Goal: Task Accomplishment & Management: Complete application form

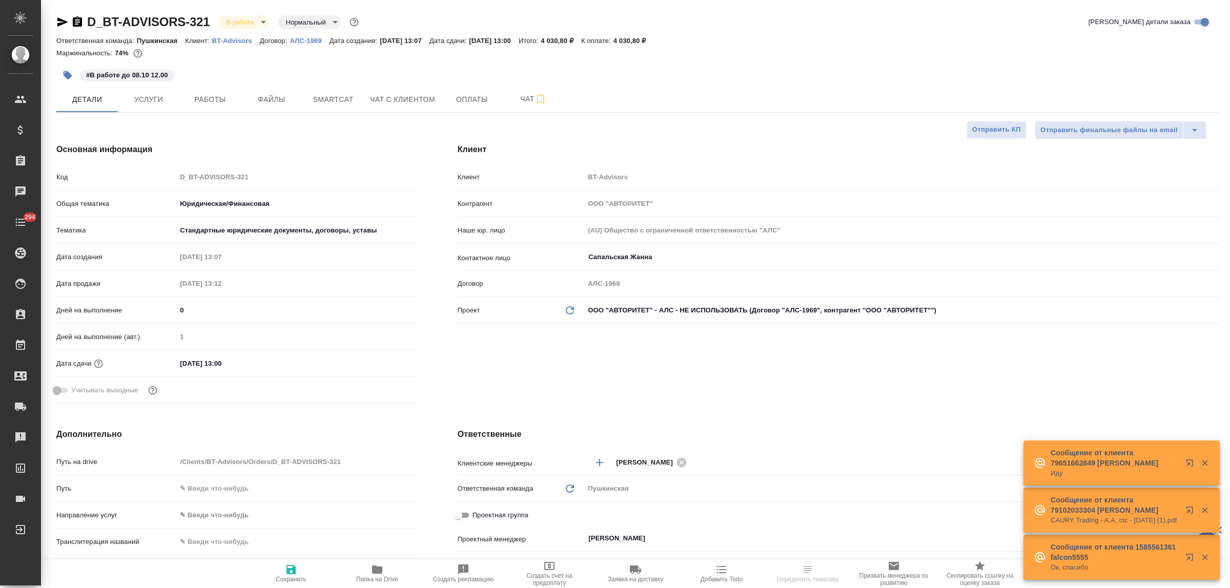
select select "RU"
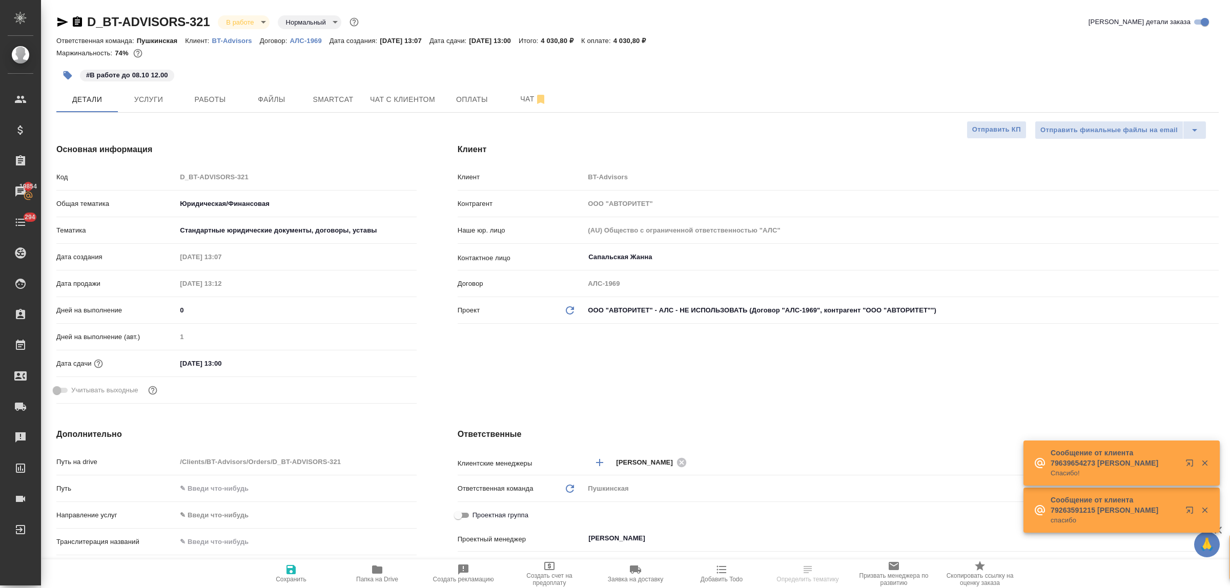
select select "RU"
type textarea "x"
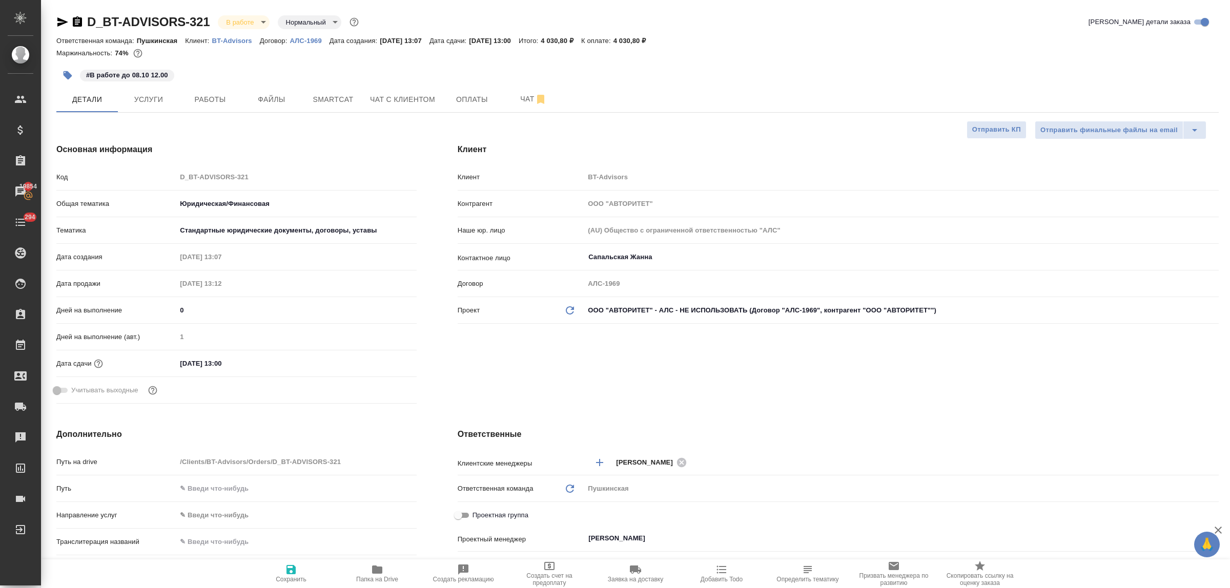
type textarea "x"
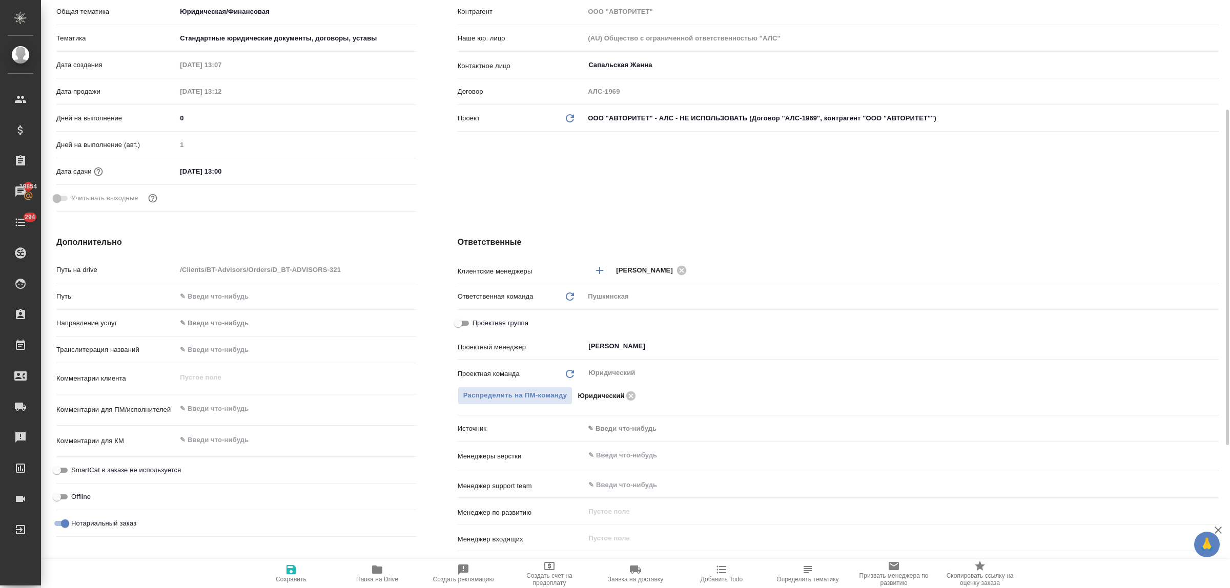
click at [605, 428] on body "🙏 .cls-1 fill:#fff; AWATERA Bulakhova Elena Клиенты Спецификации Заказы 19854 Ч…" at bounding box center [615, 294] width 1230 height 588
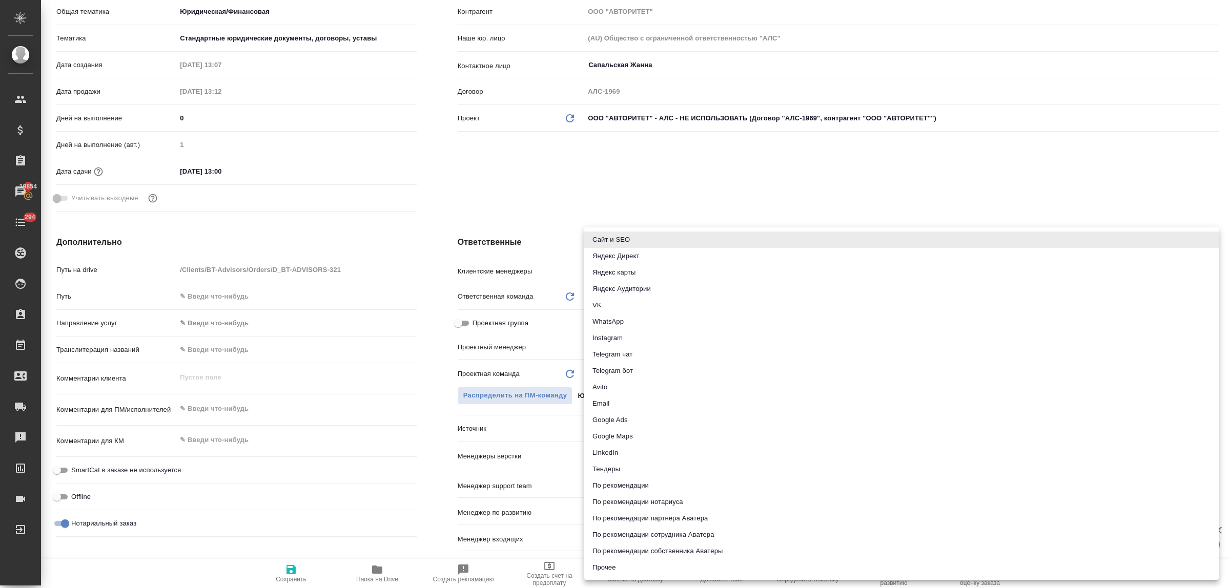
click at [604, 405] on li "Email" at bounding box center [901, 404] width 634 height 16
type textarea "x"
type input "emailAds"
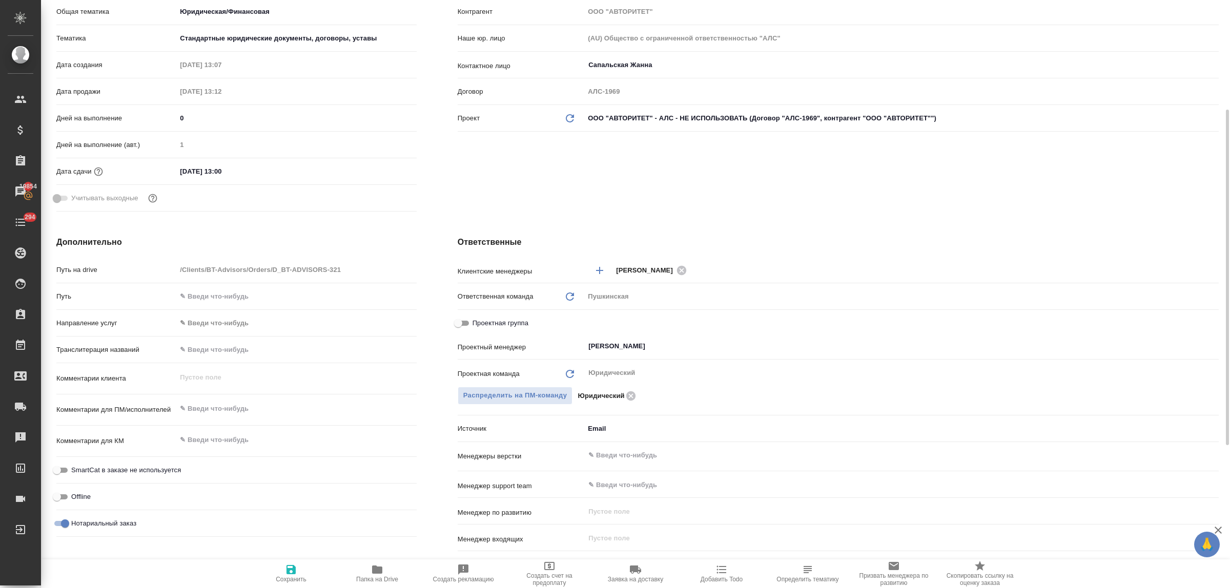
click at [289, 567] on icon "button" at bounding box center [291, 570] width 12 height 12
type textarea "x"
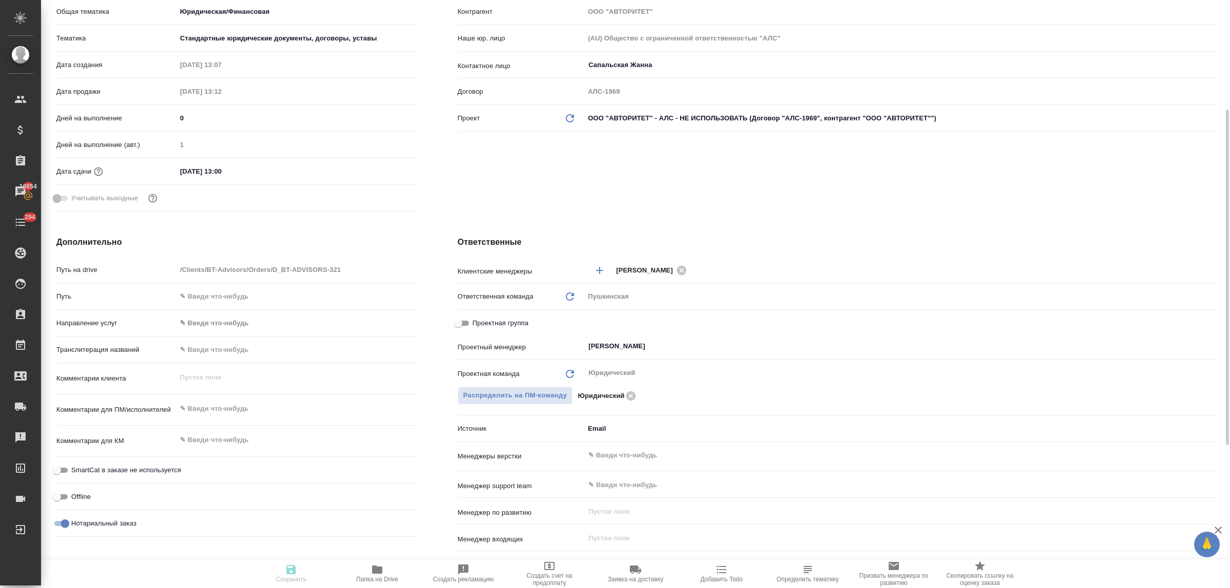
type textarea "x"
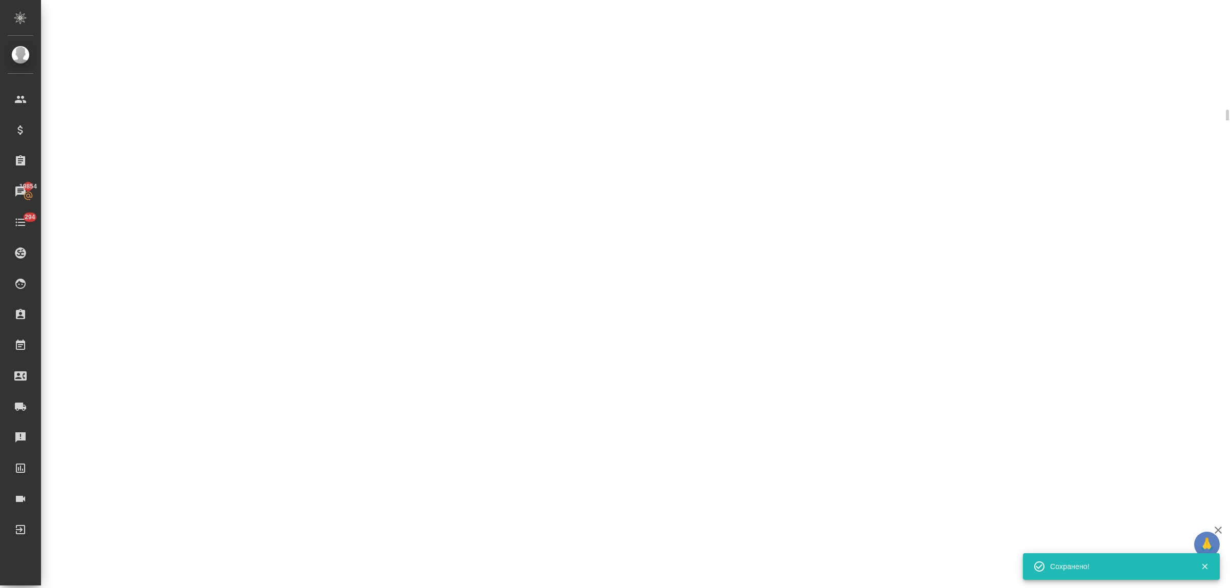
select select "RU"
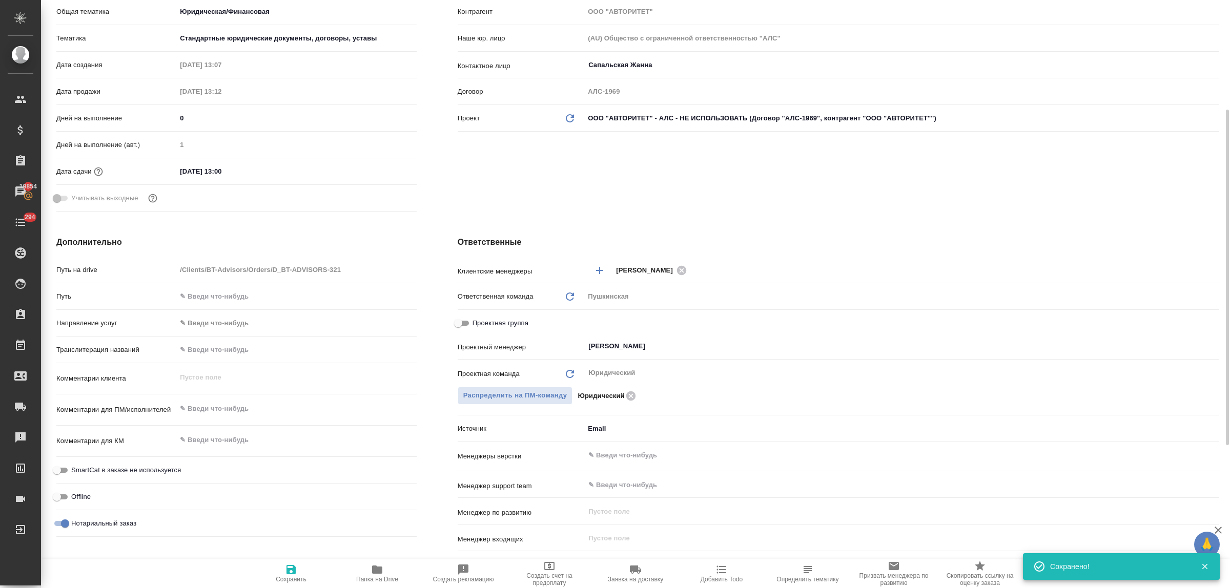
type textarea "x"
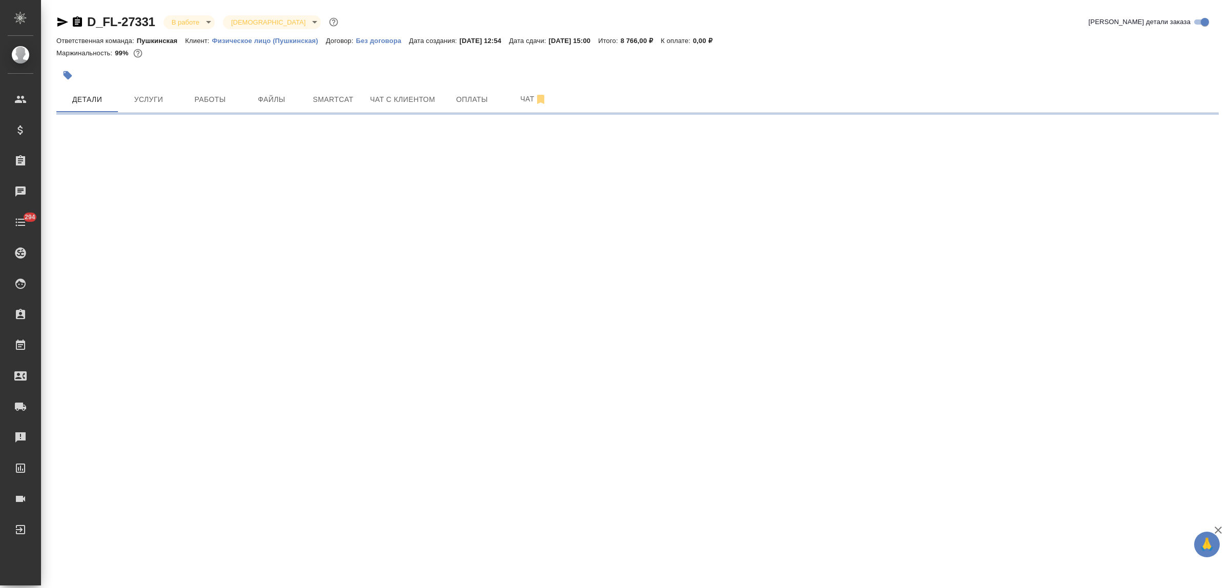
select select "RU"
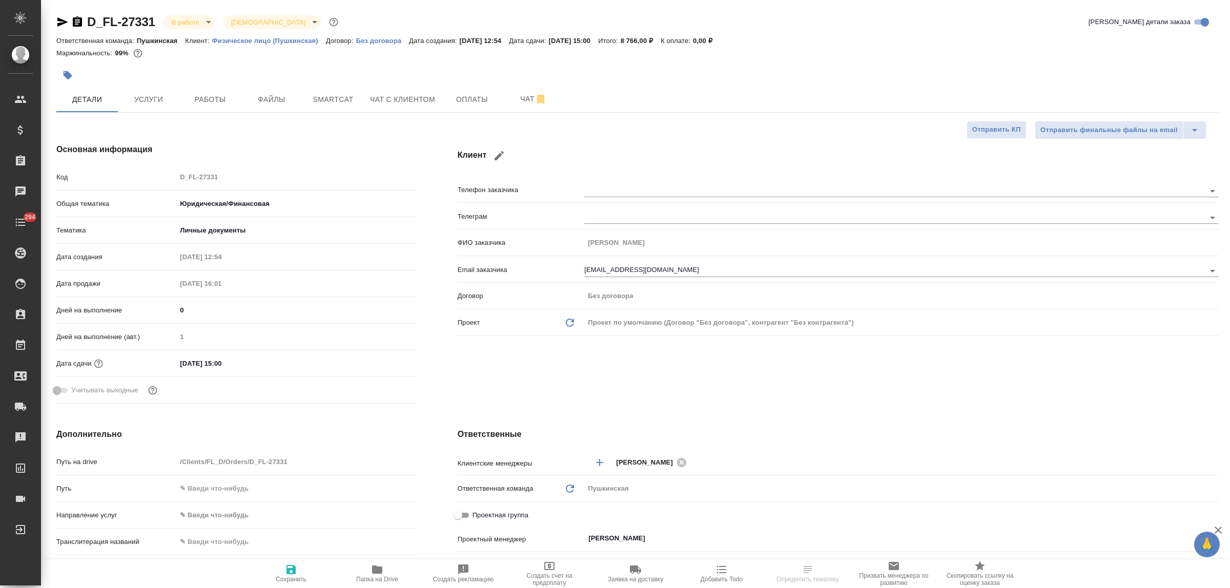
type textarea "x"
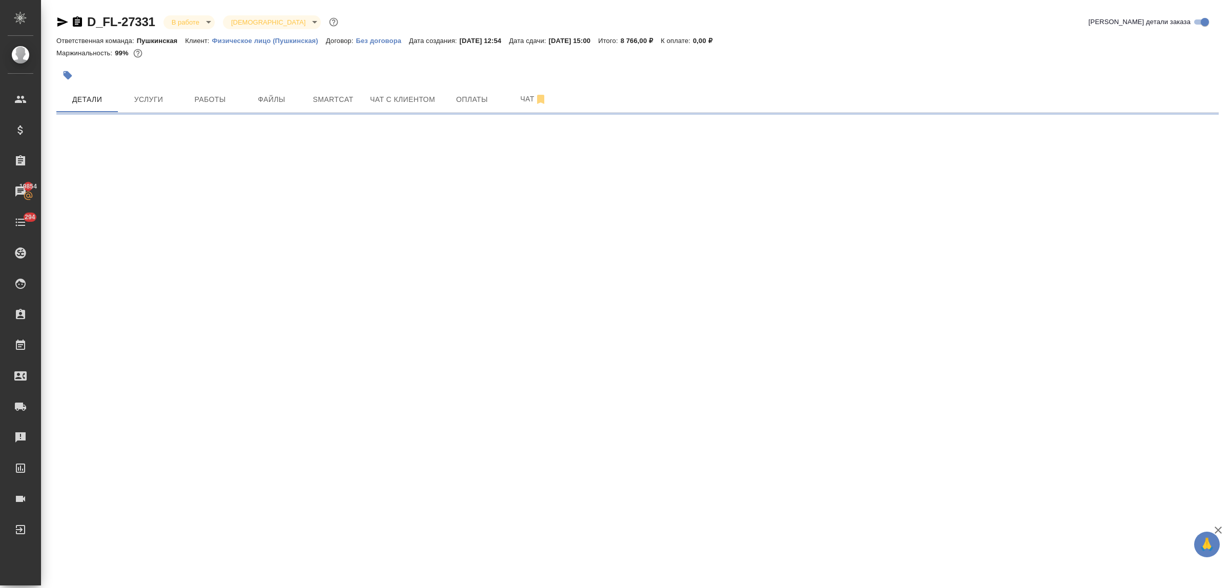
select select "RU"
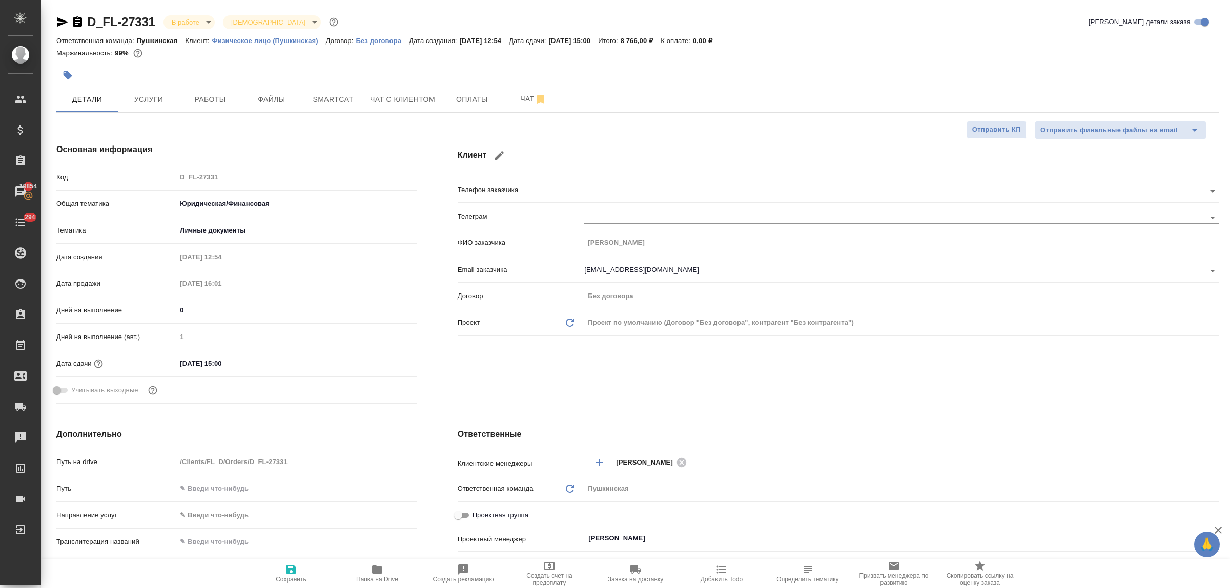
type textarea "x"
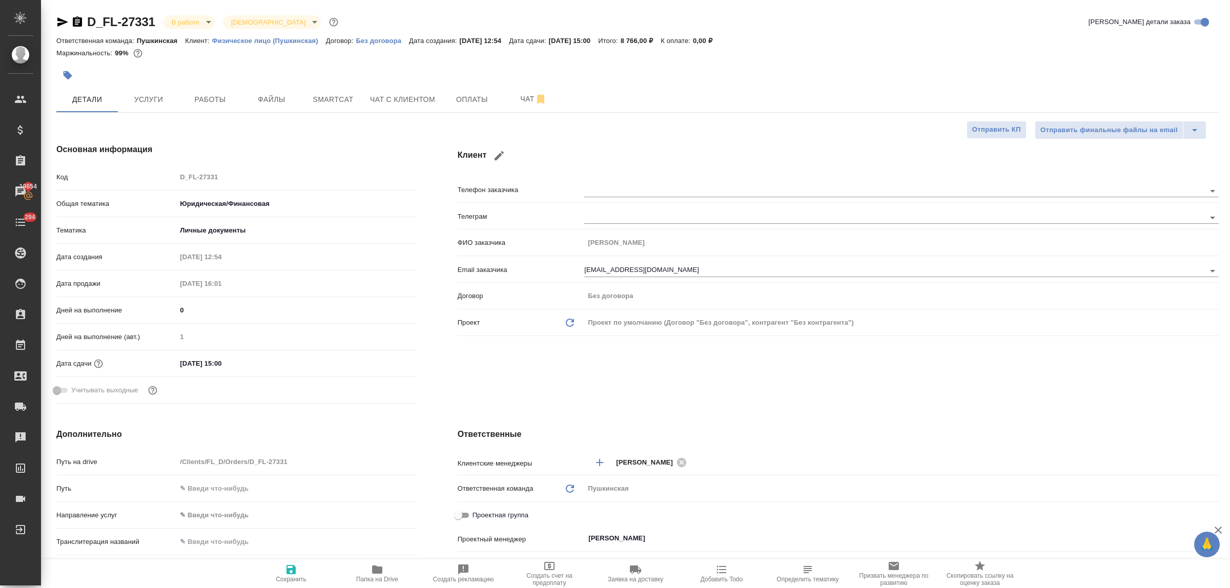
type textarea "x"
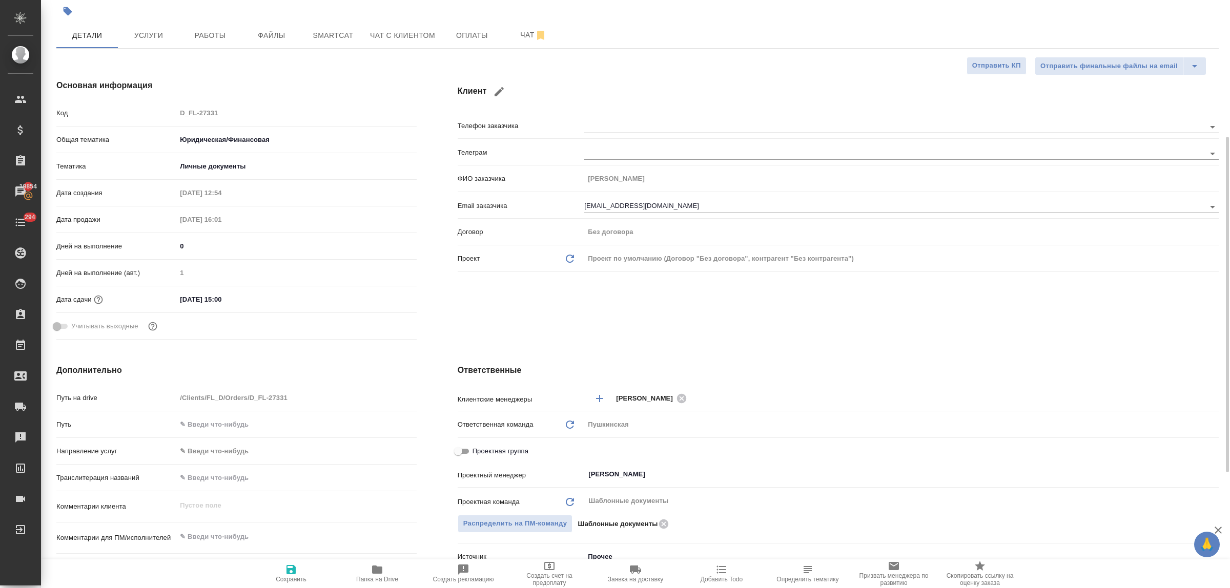
scroll to position [192, 0]
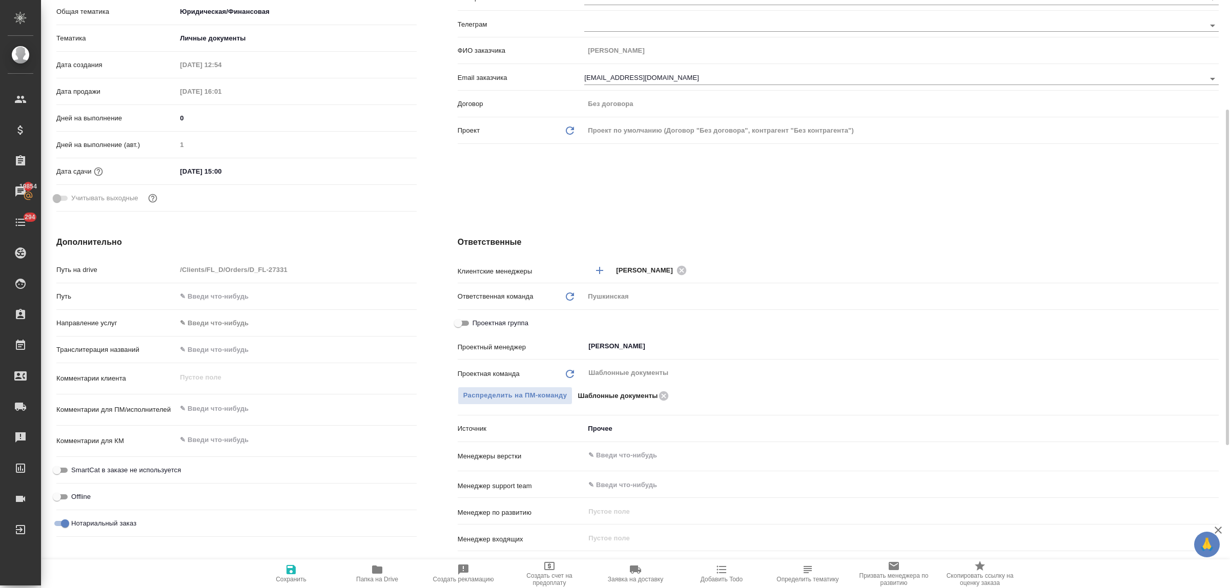
click at [617, 429] on body "🙏 .cls-1 fill:#fff; AWATERA Bulakhova Elena Клиенты Спецификации Заказы 19854 Ч…" at bounding box center [615, 294] width 1230 height 588
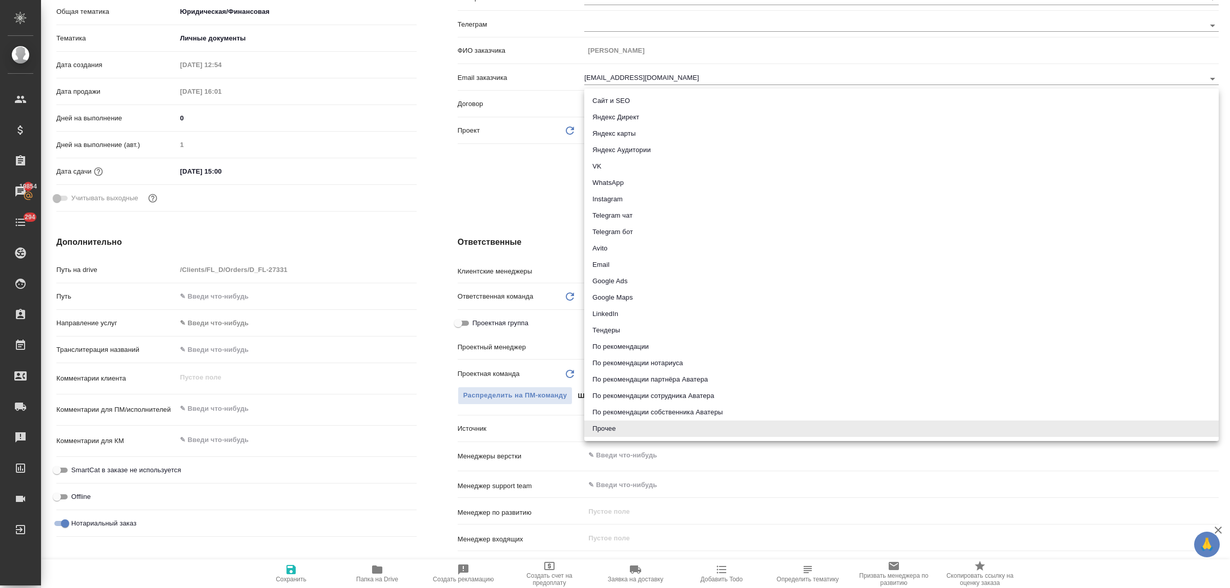
click at [612, 265] on li "Email" at bounding box center [901, 265] width 634 height 16
type textarea "x"
type input "emailAds"
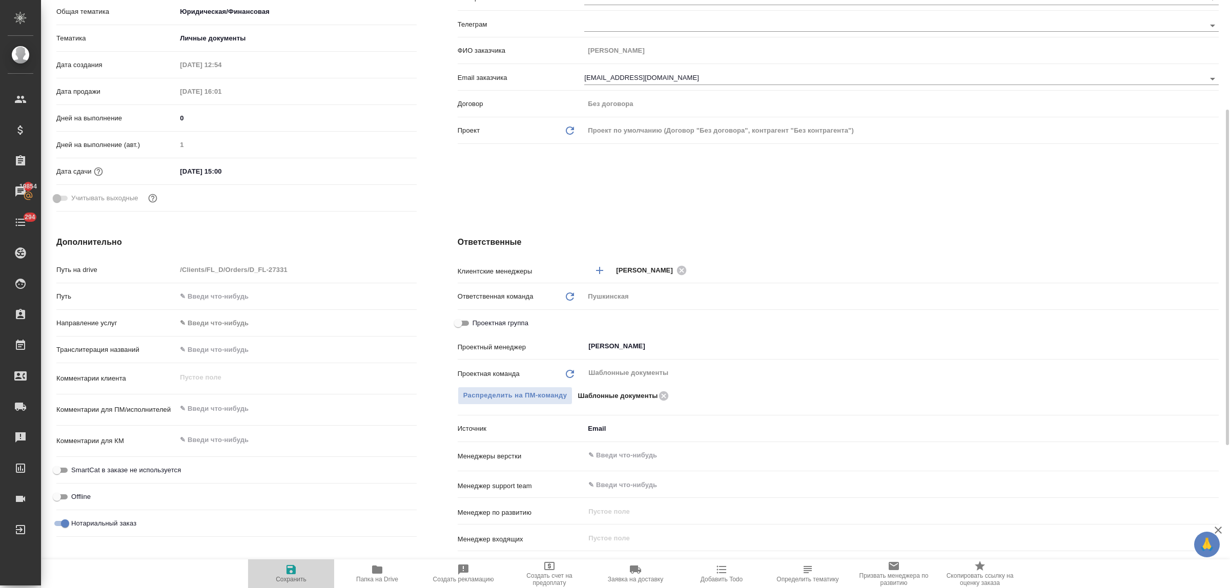
click at [288, 565] on icon "button" at bounding box center [291, 570] width 12 height 12
type textarea "x"
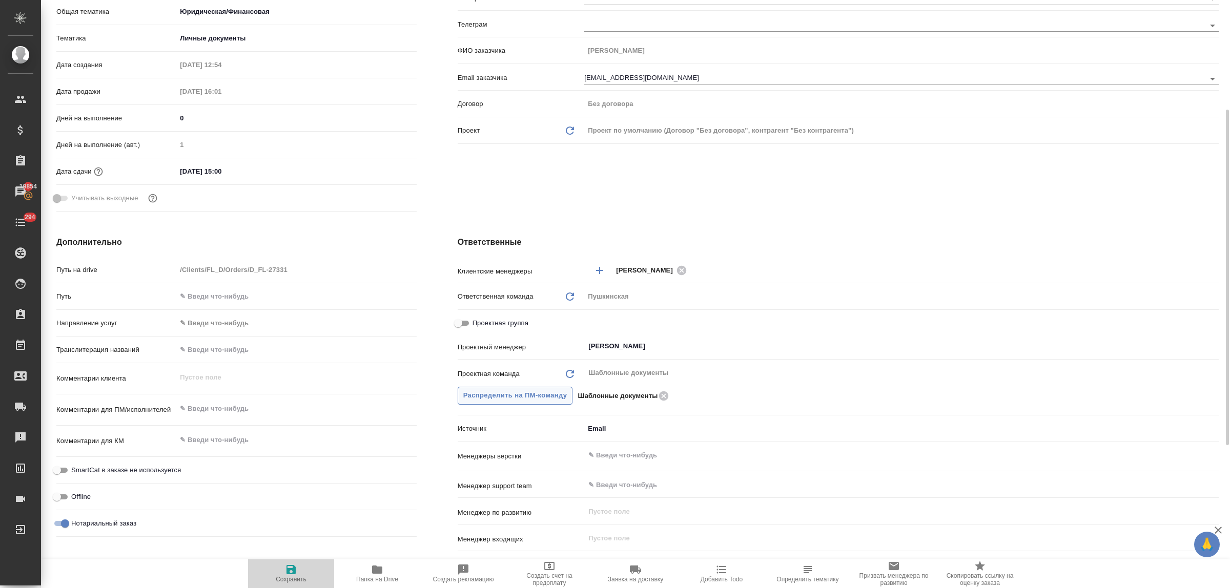
type textarea "x"
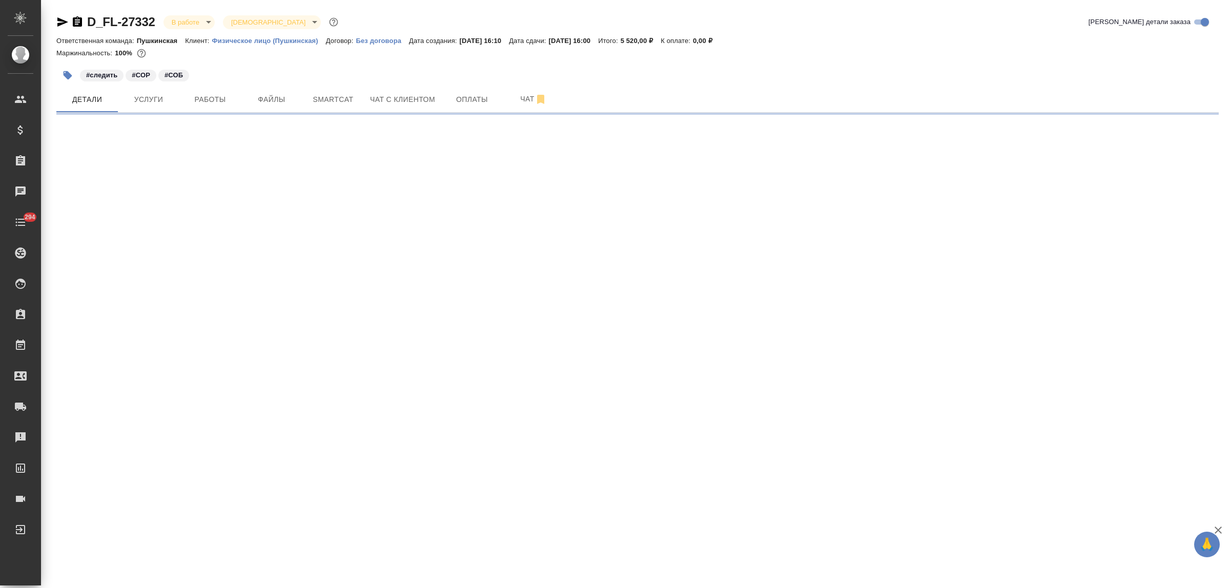
select select "RU"
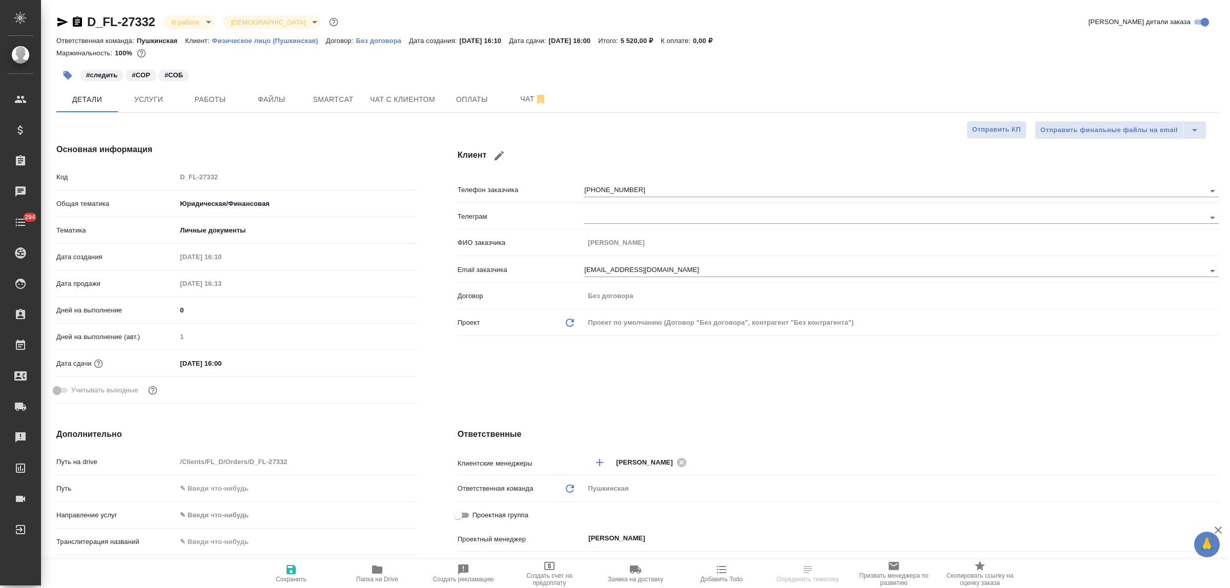
type textarea "x"
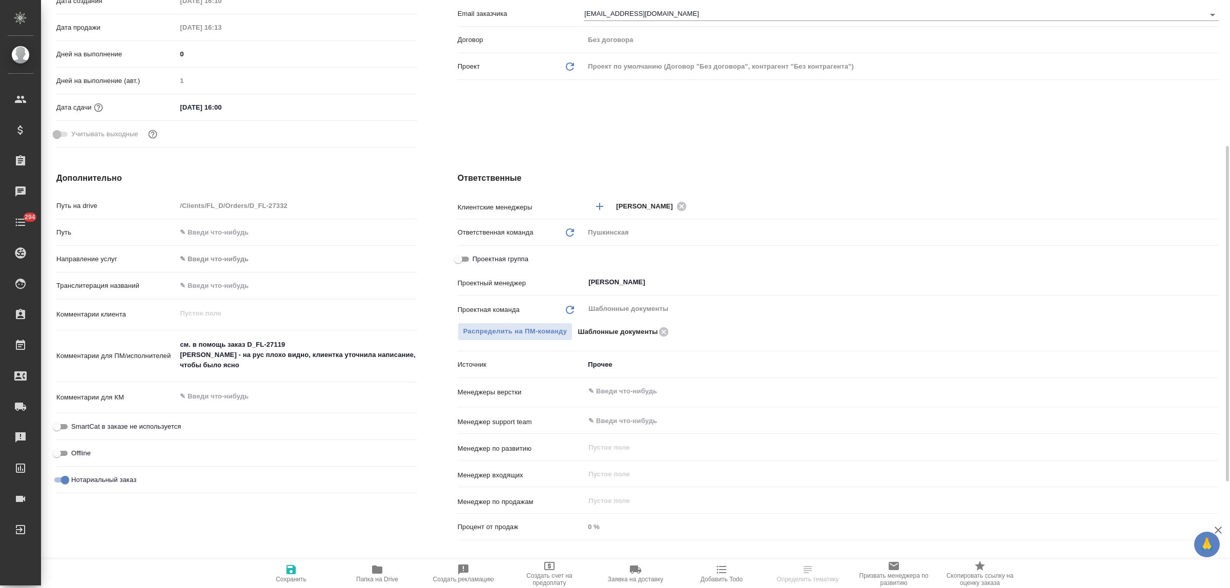
click at [607, 364] on body "🙏 .cls-1 fill:#fff; AWATERA Bulakhova Elena Клиенты Спецификации Заказы Чаты 29…" at bounding box center [615, 294] width 1230 height 588
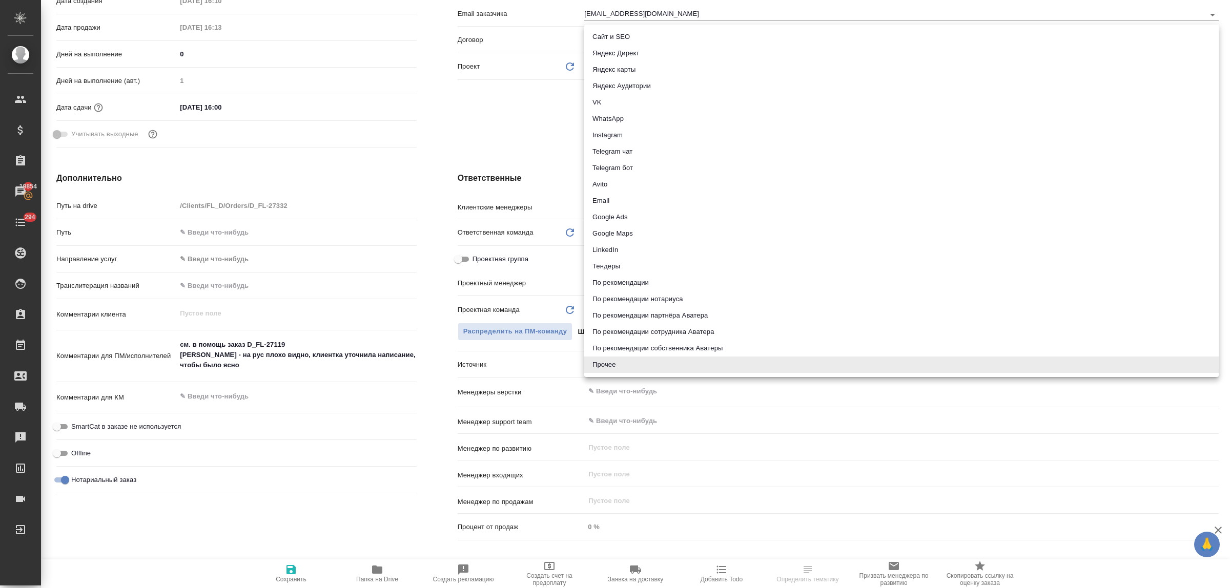
click at [614, 200] on li "Email" at bounding box center [901, 201] width 634 height 16
type textarea "x"
type input "emailAds"
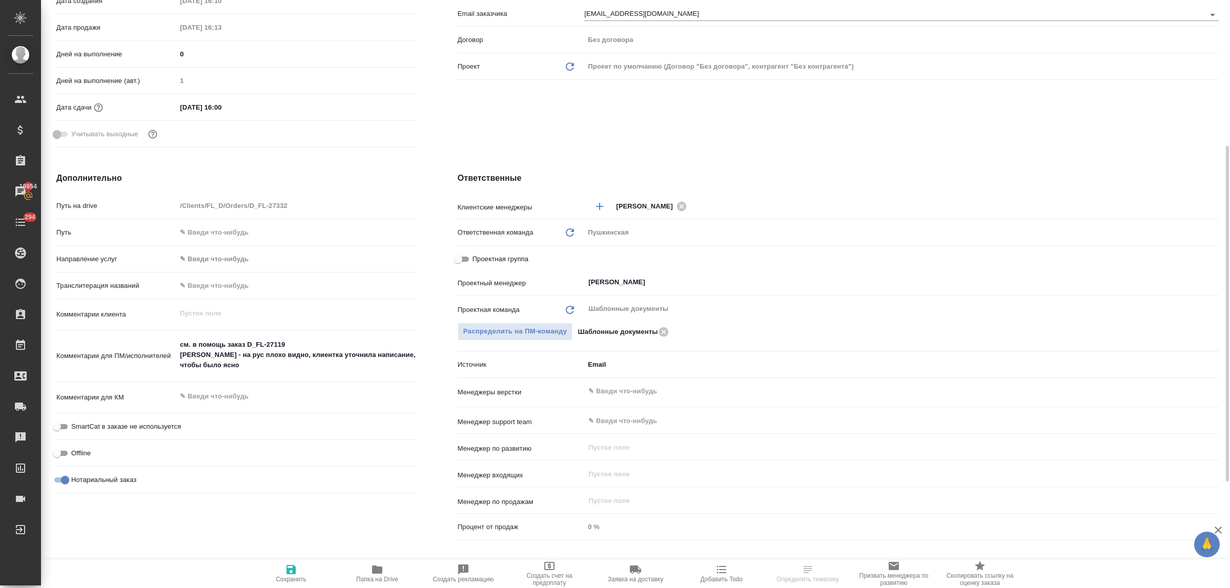
click at [280, 577] on span "Сохранить" at bounding box center [291, 579] width 31 height 7
type textarea "x"
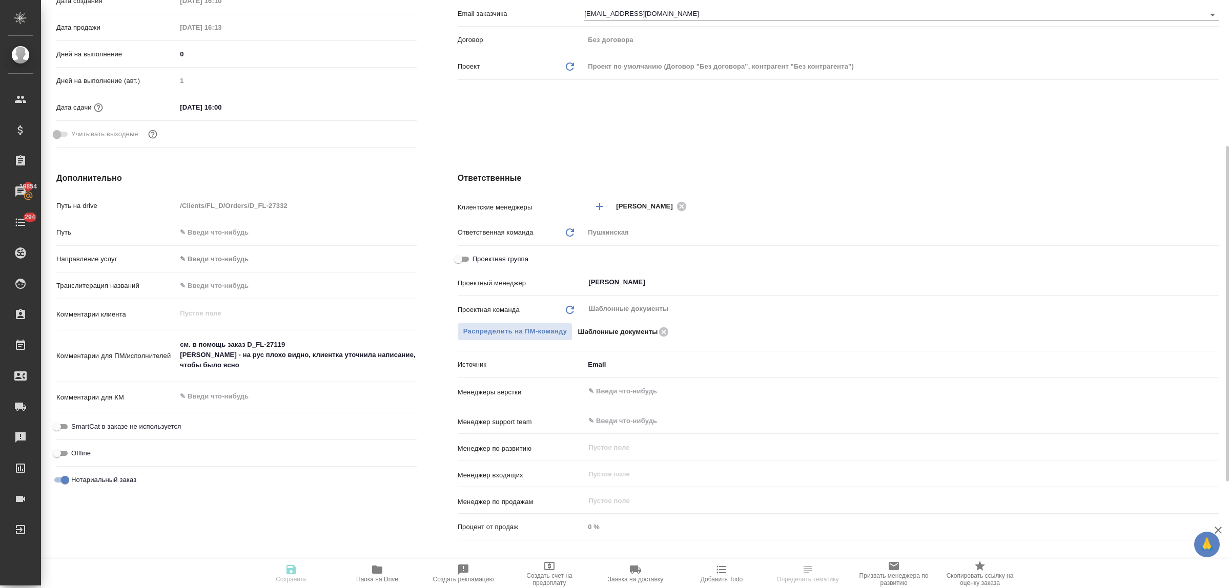
type textarea "x"
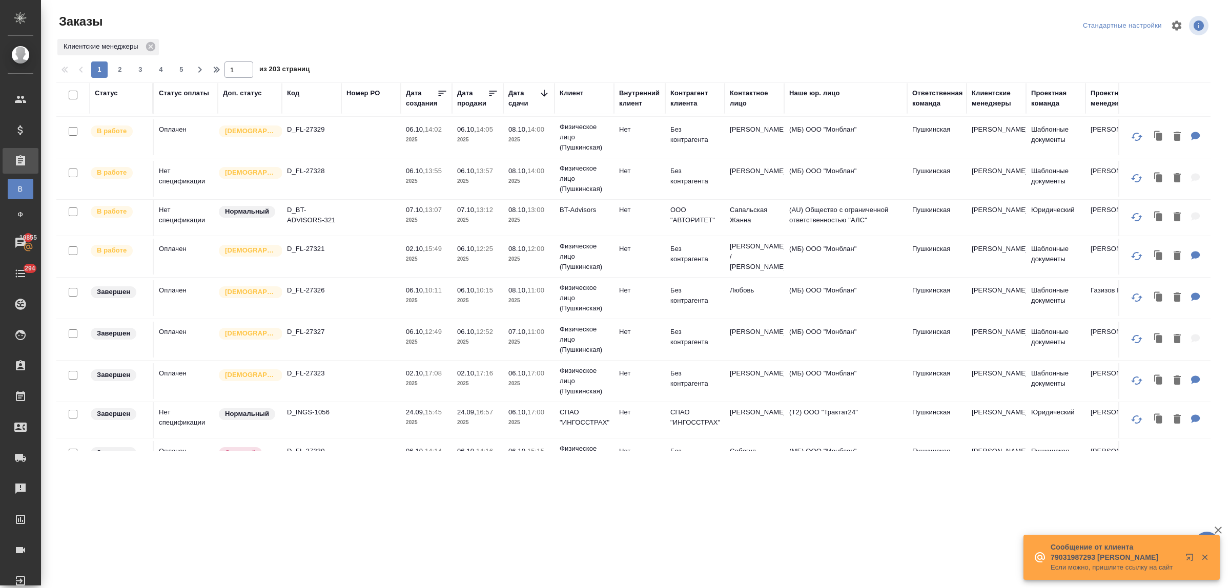
scroll to position [388, 0]
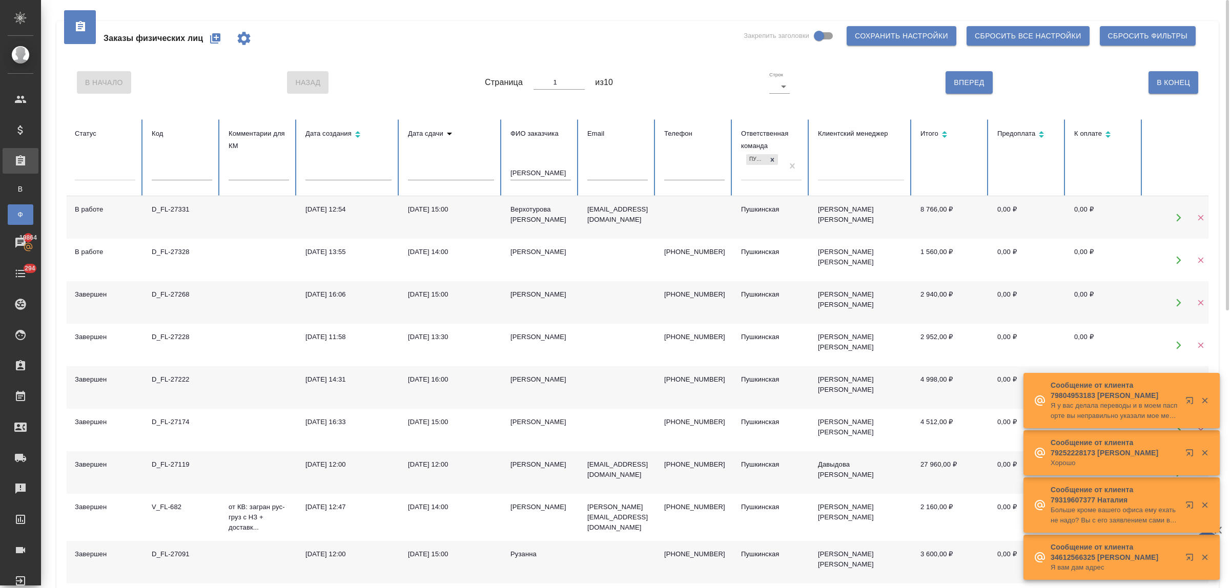
click at [330, 212] on div "[DATE] 12:54" at bounding box center [348, 209] width 86 height 10
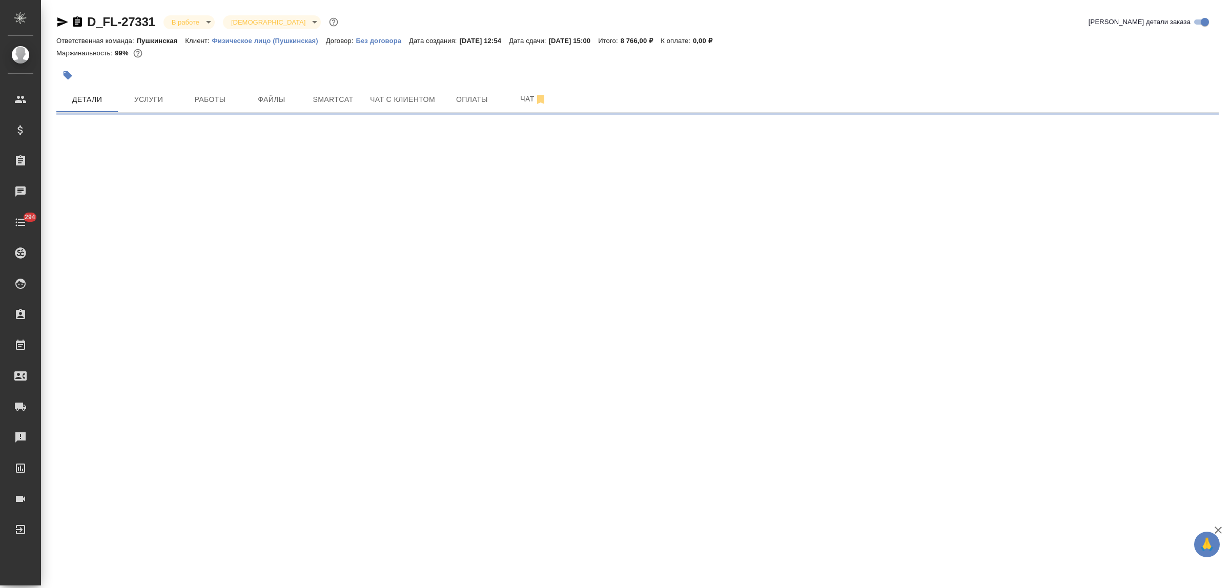
select select "RU"
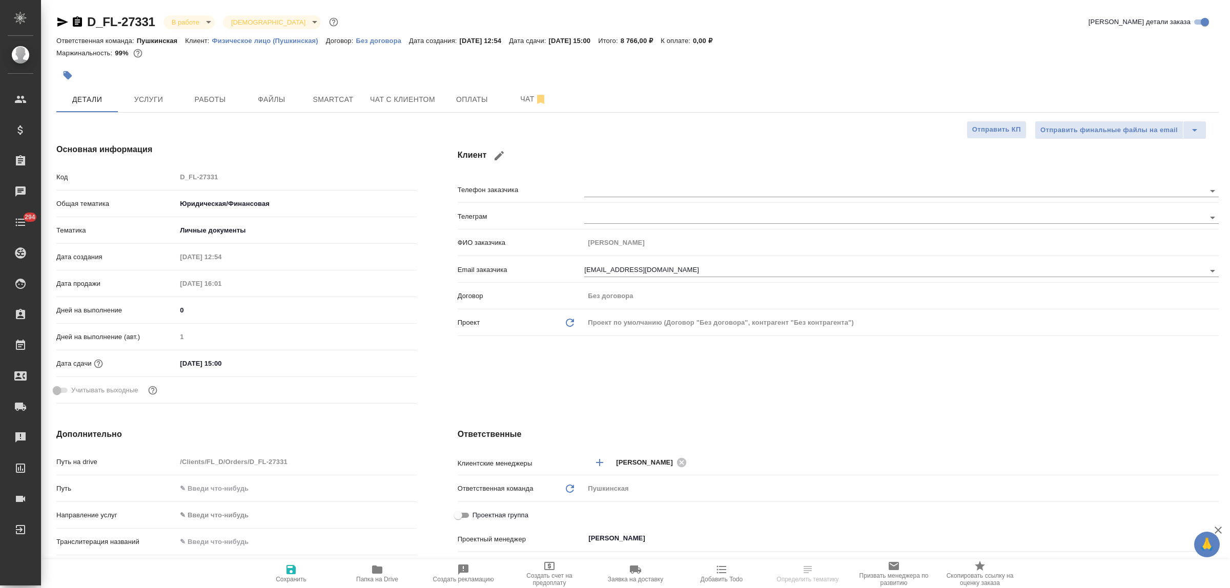
type textarea "x"
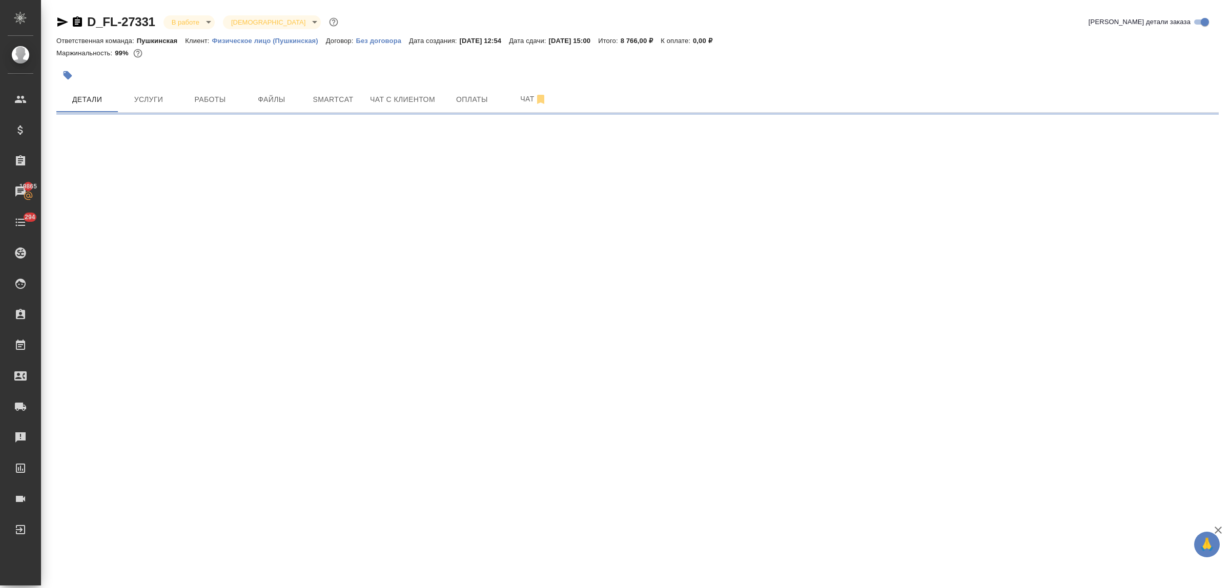
select select "RU"
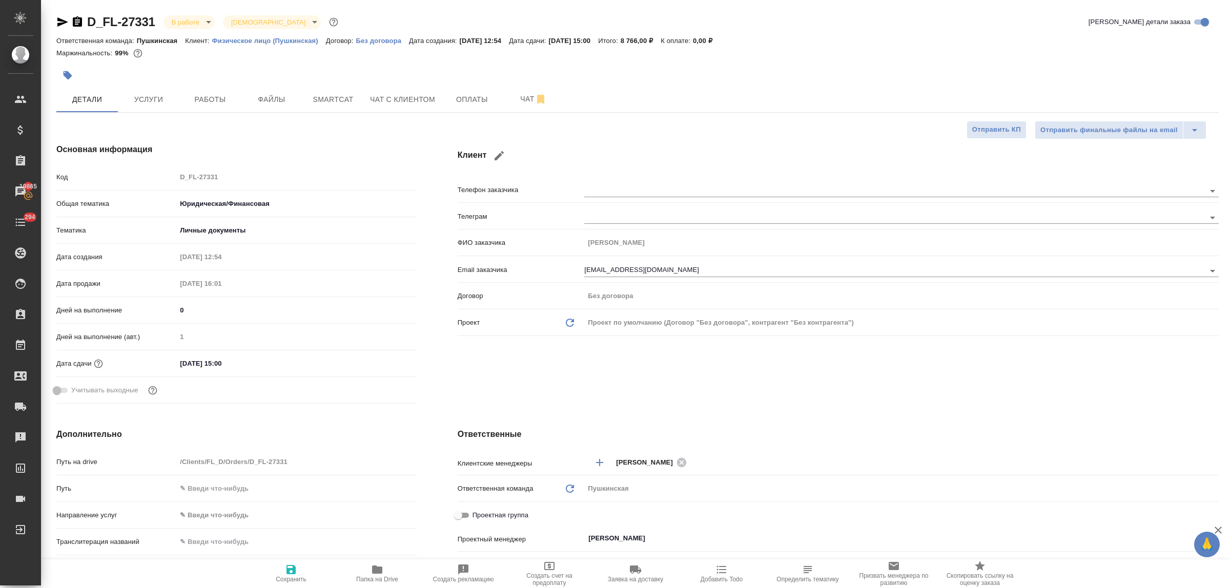
type textarea "x"
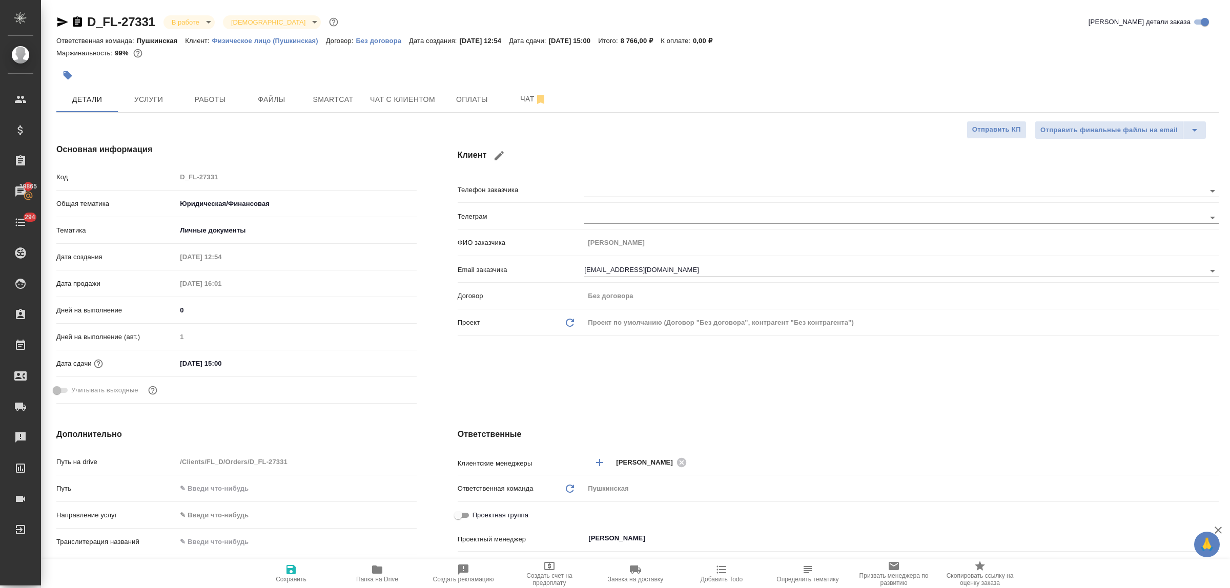
type textarea "x"
